Goal: Information Seeking & Learning: Find specific fact

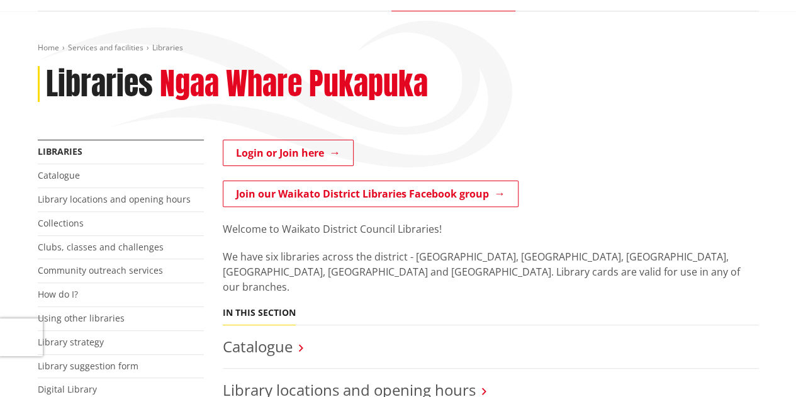
scroll to position [126, 0]
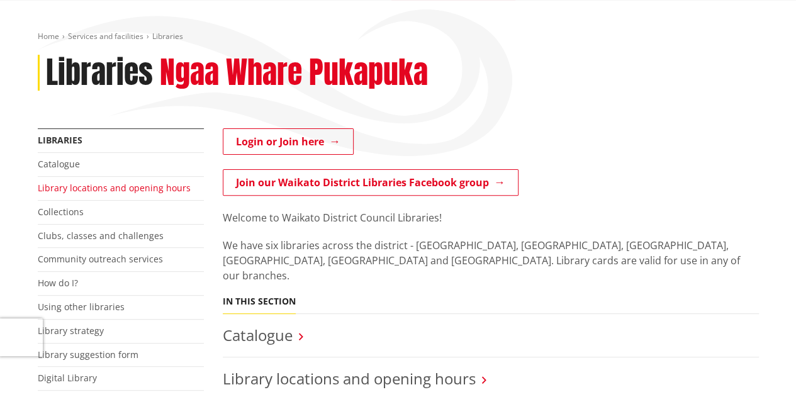
click at [157, 191] on link "Library locations and opening hours" at bounding box center [114, 188] width 153 height 12
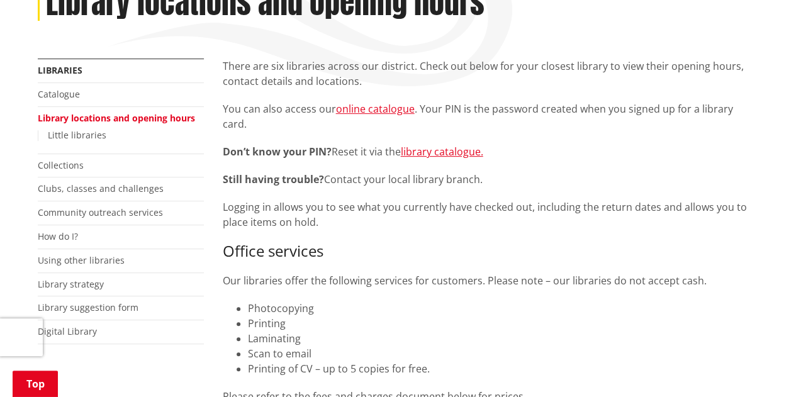
scroll to position [189, 0]
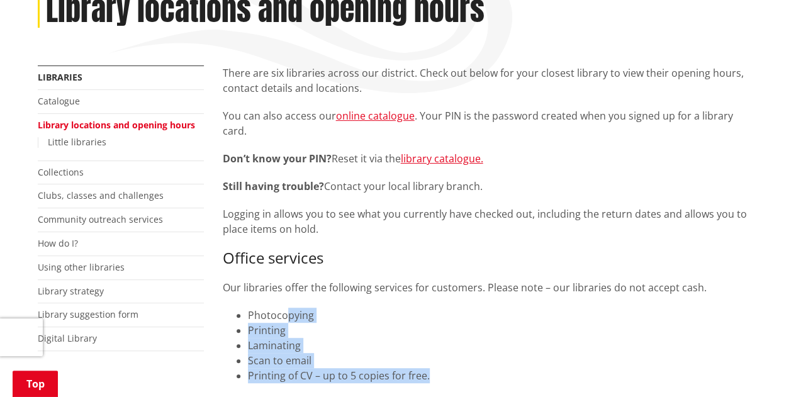
drag, startPoint x: 287, startPoint y: 296, endPoint x: 475, endPoint y: 364, distance: 199.5
click at [475, 364] on ul "Photocopying Printing Laminating Scan to email Printing of CV – up to 5 copies …" at bounding box center [491, 346] width 536 height 76
click at [475, 368] on li "Printing of CV – up to 5 copies for free." at bounding box center [503, 375] width 511 height 15
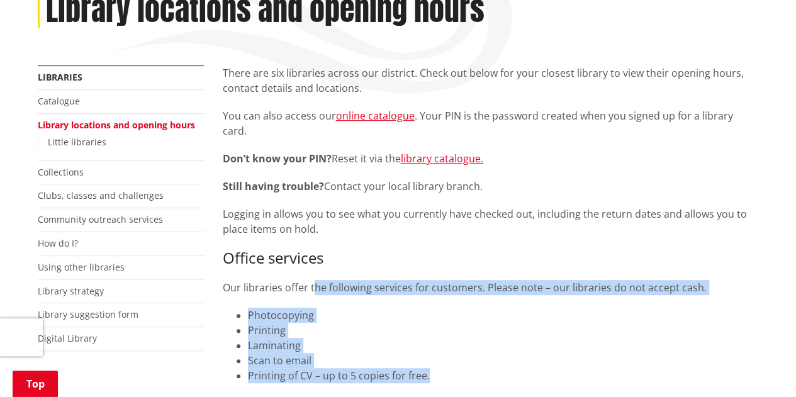
drag, startPoint x: 436, startPoint y: 367, endPoint x: 313, endPoint y: 277, distance: 152.2
click at [313, 277] on div "There are six libraries across our district. Check out below for your closest l…" at bounding box center [491, 238] width 536 height 346
click at [312, 280] on p "Our libraries offer the following services for customers. Please note – our lib…" at bounding box center [491, 287] width 536 height 15
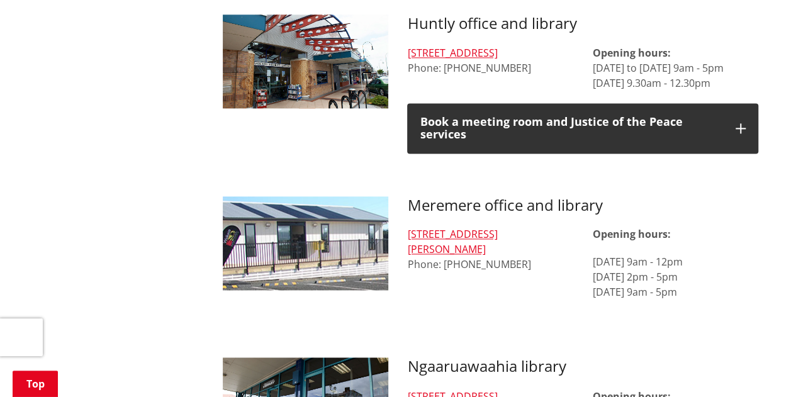
scroll to position [755, 0]
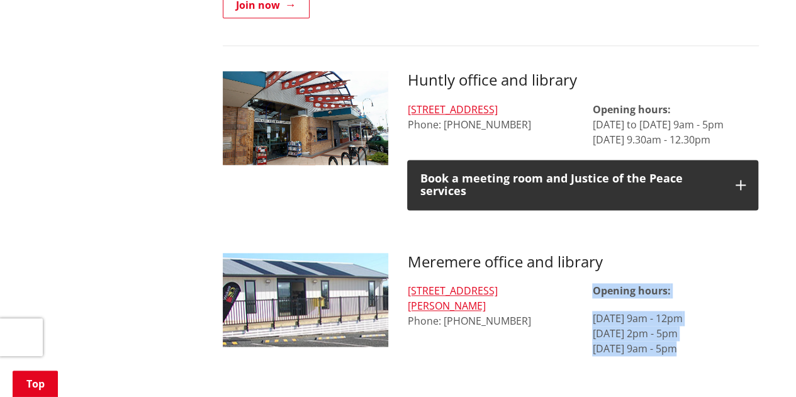
drag, startPoint x: 594, startPoint y: 278, endPoint x: 709, endPoint y: 337, distance: 128.9
click at [709, 337] on div "Opening hours: [DATE] 9am - 12pm [DATE] 2pm - 5pm [DATE] 9am - 5pm" at bounding box center [675, 333] width 166 height 101
click at [683, 339] on p "[DATE] 9am - 12pm [DATE] 2pm - 5pm [DATE] 9am - 5pm" at bounding box center [675, 333] width 166 height 45
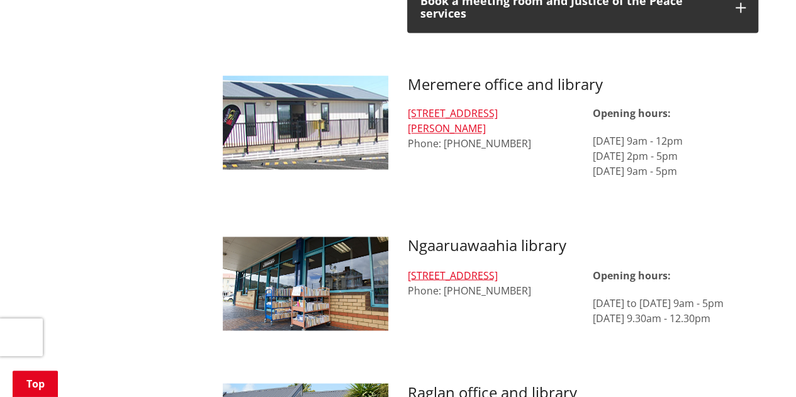
scroll to position [944, 0]
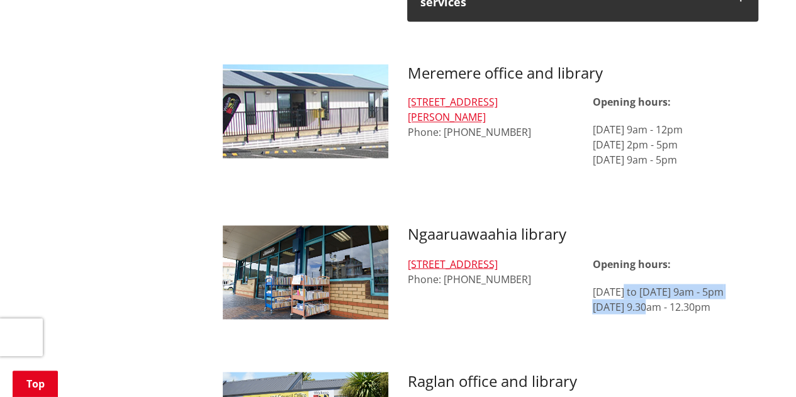
drag, startPoint x: 631, startPoint y: 274, endPoint x: 646, endPoint y: 294, distance: 24.8
click at [646, 294] on p "[DATE] to [DATE] 9am - 5pm [DATE] 9.30am - 12.30pm" at bounding box center [675, 299] width 166 height 30
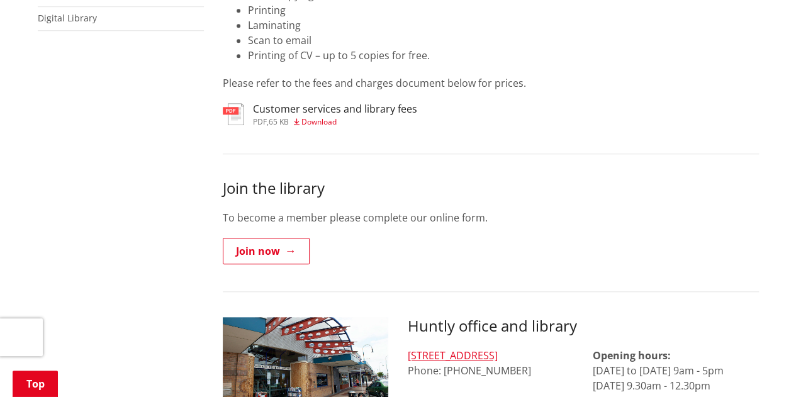
scroll to position [692, 0]
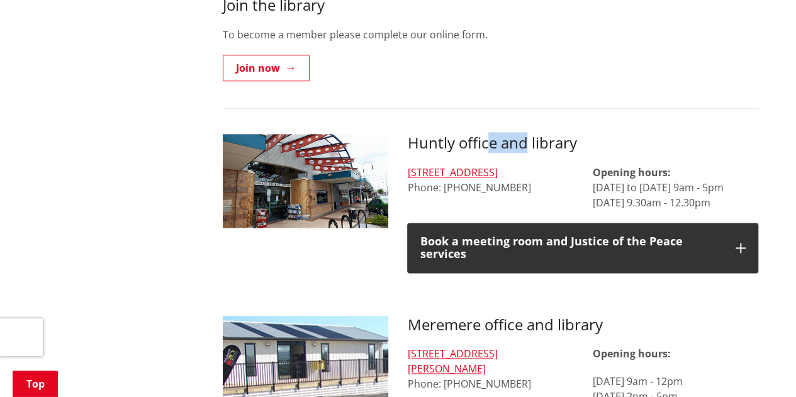
drag, startPoint x: 491, startPoint y: 127, endPoint x: 529, endPoint y: 124, distance: 37.9
click at [529, 134] on h3 "Huntly office and library" at bounding box center [582, 143] width 351 height 18
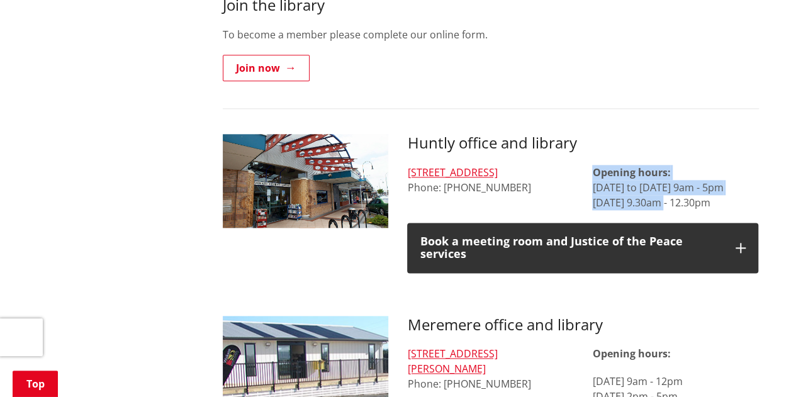
drag, startPoint x: 593, startPoint y: 157, endPoint x: 661, endPoint y: 186, distance: 73.9
click at [661, 186] on p "Opening hours: [DATE] to [DATE] 9am - 5pm [DATE] 9.30am - 12.30pm" at bounding box center [675, 187] width 166 height 45
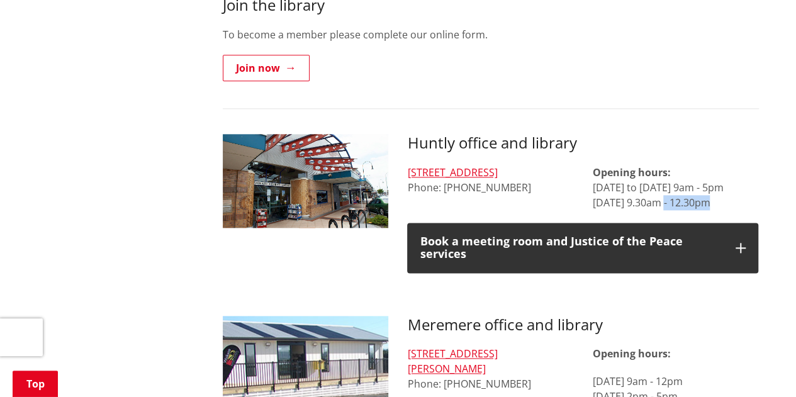
drag, startPoint x: 707, startPoint y: 191, endPoint x: 664, endPoint y: 183, distance: 43.6
click at [664, 183] on p "Opening hours: [DATE] to [DATE] 9am - 5pm [DATE] 9.30am - 12.30pm" at bounding box center [675, 187] width 166 height 45
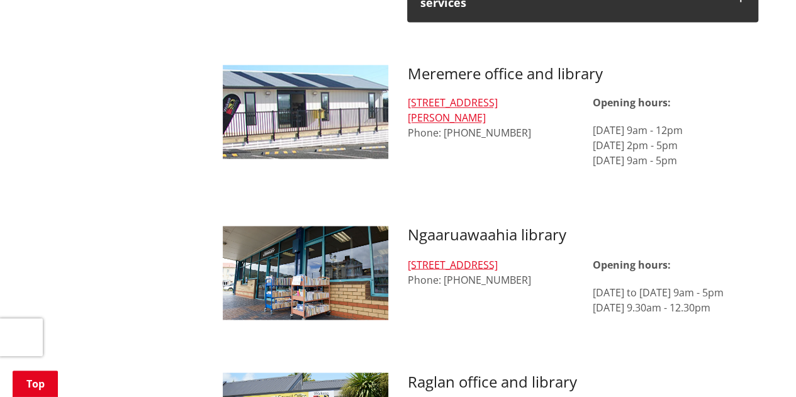
scroll to position [944, 0]
